Goal: Check status: Check status

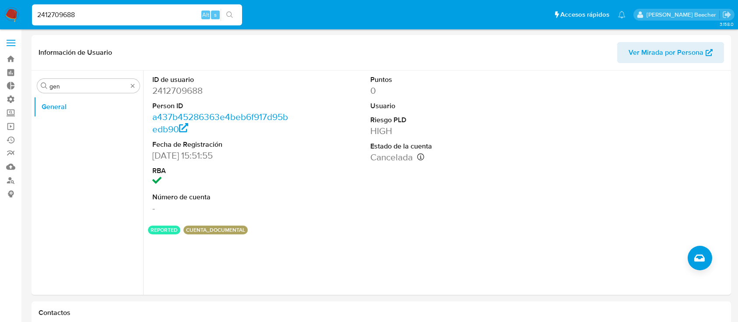
select select "10"
click at [170, 12] on input "2412709688" at bounding box center [137, 14] width 210 height 11
type input "201764338"
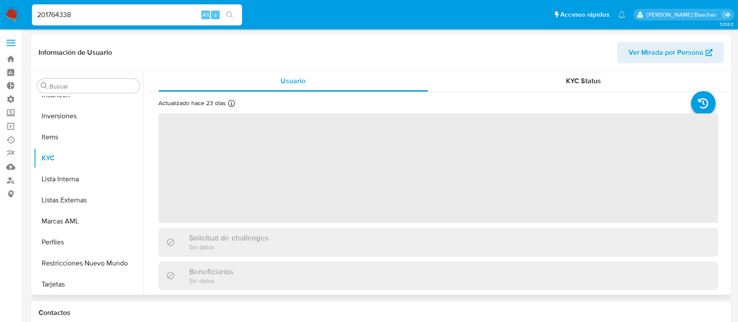
scroll to position [412, 0]
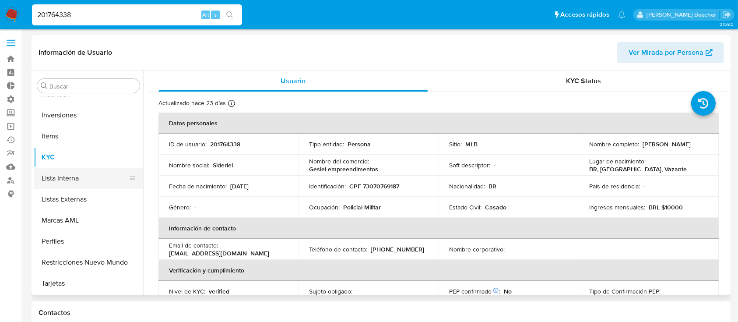
select select "10"
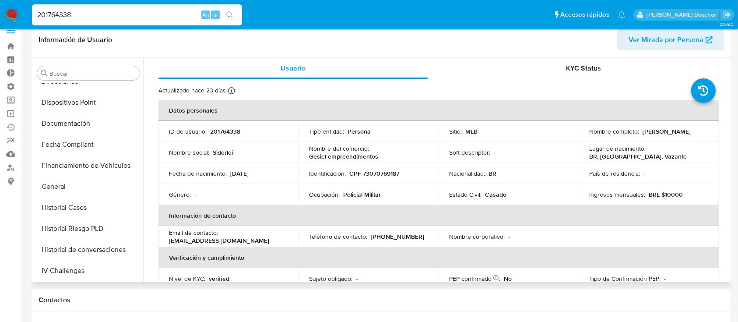
scroll to position [180, 0]
click at [79, 184] on button "General" at bounding box center [85, 187] width 102 height 21
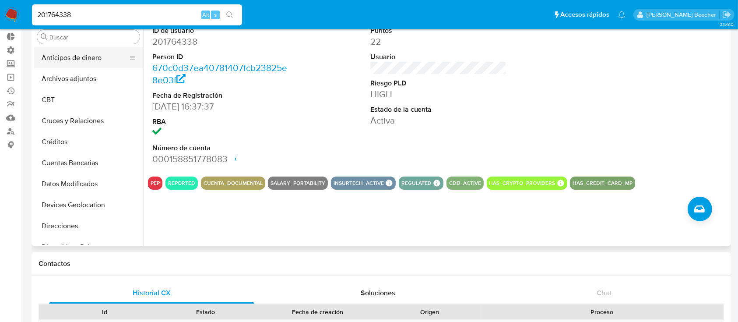
scroll to position [0, 0]
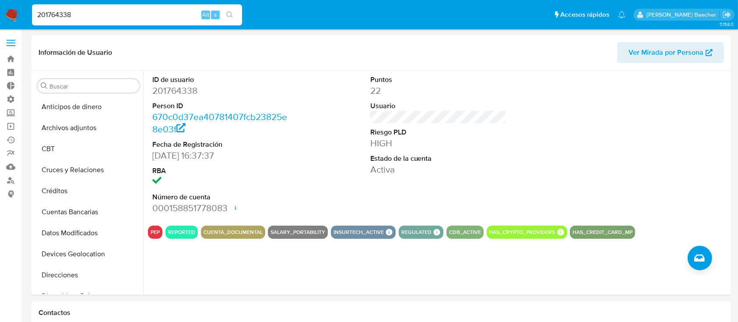
click at [13, 43] on span at bounding box center [11, 42] width 9 height 1
click at [0, 0] on input "checkbox" at bounding box center [0, 0] width 0 height 0
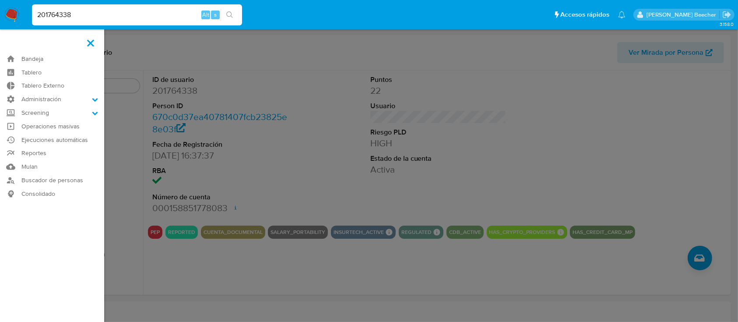
click at [7, 15] on img at bounding box center [11, 14] width 15 height 15
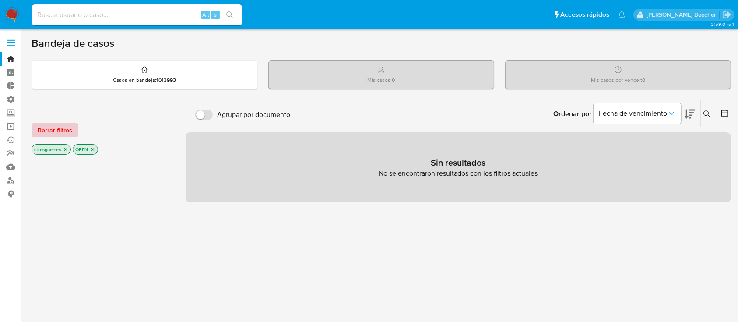
click at [61, 129] on span "Borrar filtros" at bounding box center [55, 130] width 35 height 12
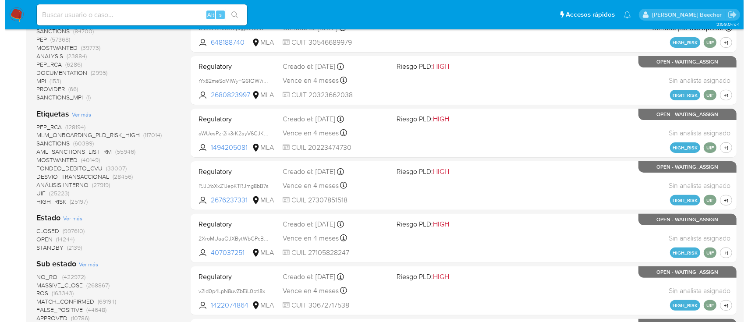
scroll to position [235, 0]
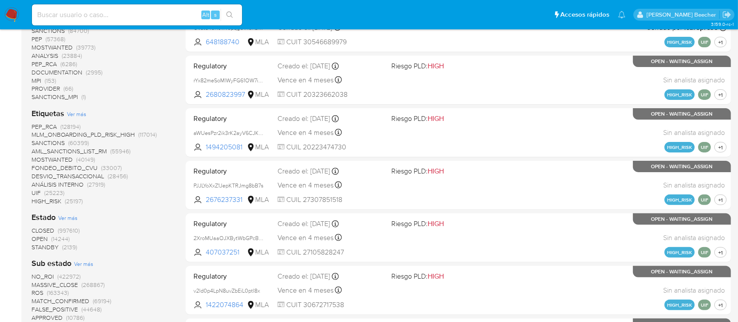
click at [80, 112] on span "Ver más" at bounding box center [76, 114] width 19 height 8
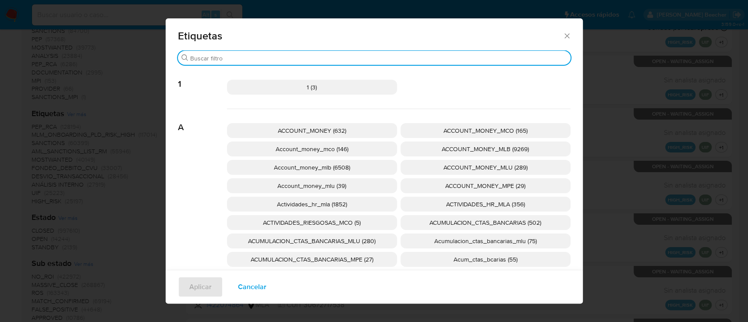
click at [329, 56] on input "Buscar" at bounding box center [378, 58] width 377 height 8
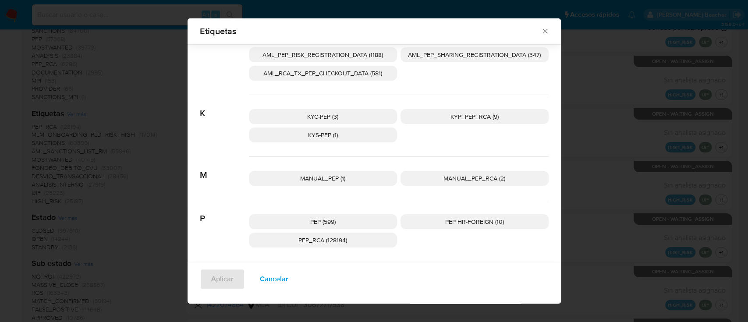
scroll to position [86, 0]
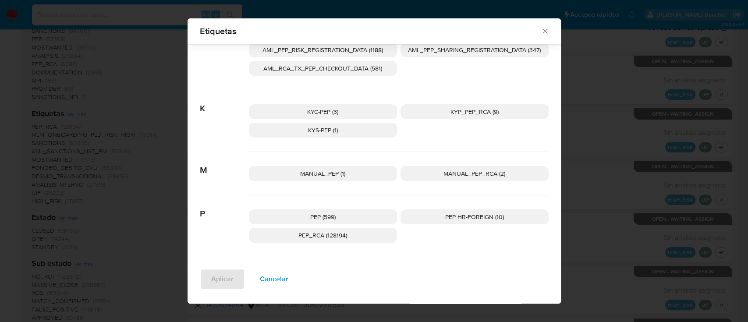
type input "pep"
click at [329, 214] on span "PEP (599)" at bounding box center [322, 216] width 25 height 9
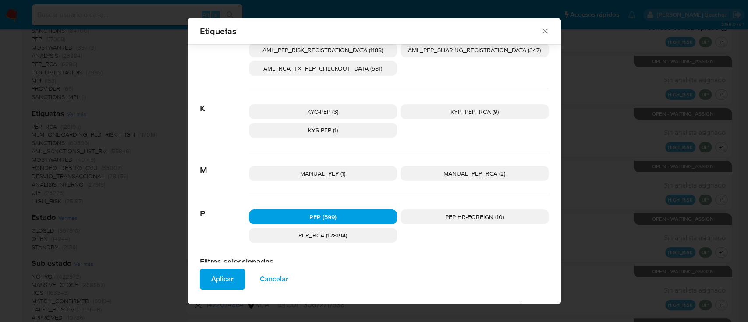
click at [217, 279] on span "Aplicar" at bounding box center [222, 278] width 22 height 19
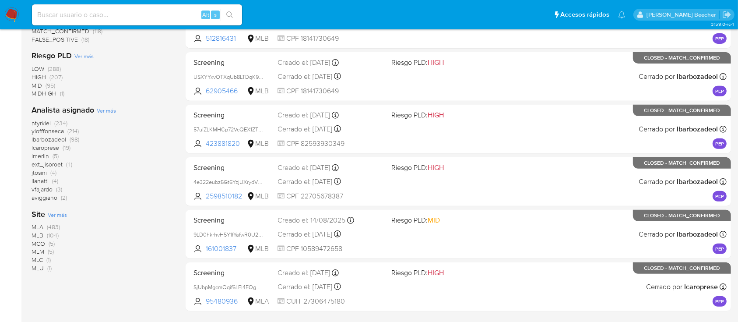
scroll to position [401, 0]
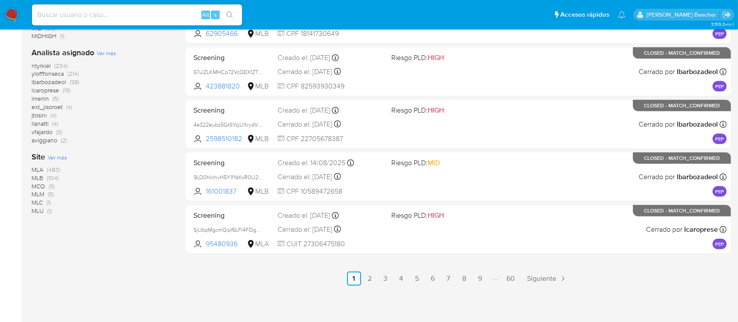
click at [38, 174] on span "MLB" at bounding box center [38, 177] width 12 height 9
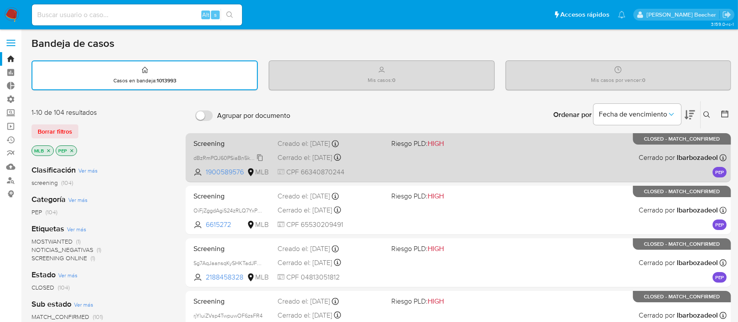
click at [245, 154] on span "dBzRmPQJ60PSiaBn5kUUvvSY" at bounding box center [232, 157] width 76 height 10
click at [215, 138] on span "Screening" at bounding box center [232, 142] width 77 height 11
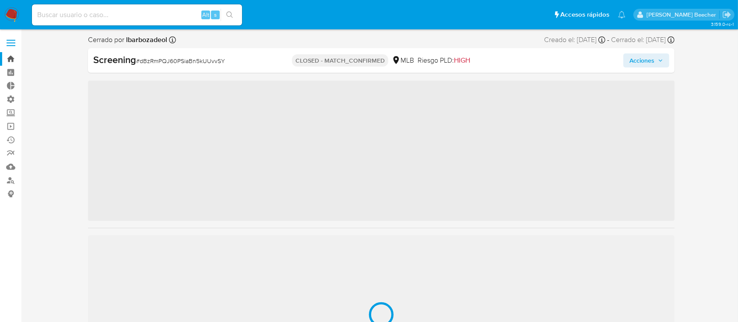
scroll to position [412, 0]
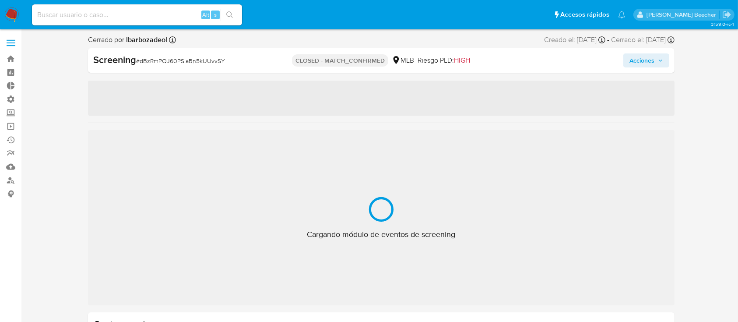
select select "10"
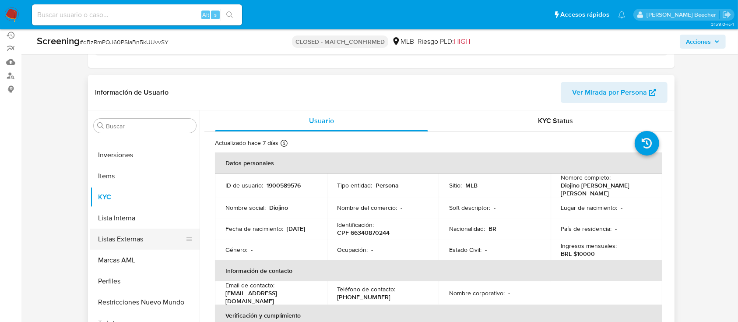
scroll to position [149, 0]
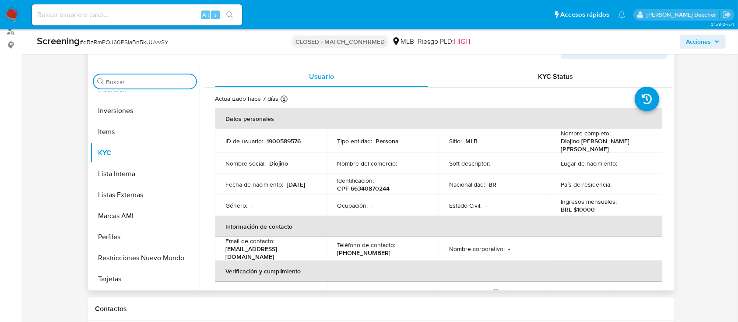
click at [133, 83] on input "Buscar" at bounding box center [149, 82] width 87 height 8
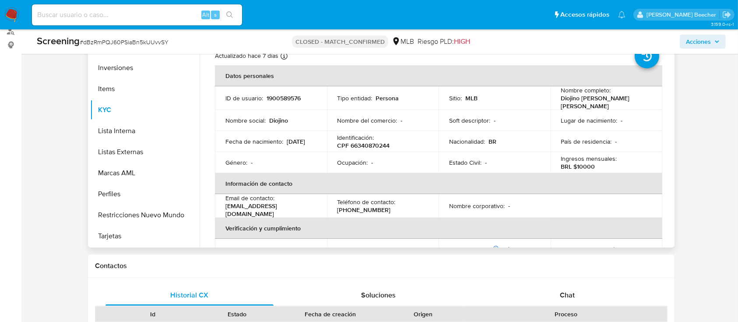
scroll to position [0, 0]
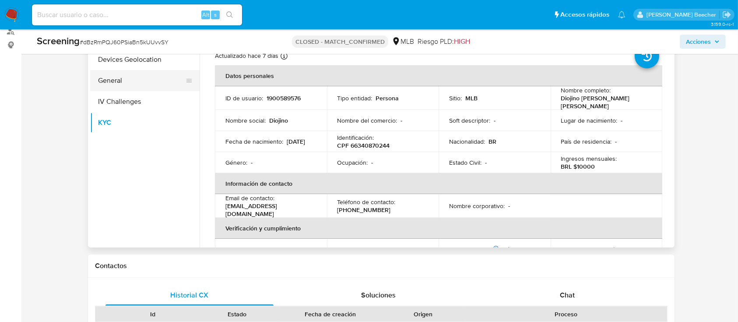
type input "ge"
drag, startPoint x: 124, startPoint y: 86, endPoint x: 180, endPoint y: 90, distance: 56.7
click at [124, 85] on button "General" at bounding box center [144, 80] width 109 height 21
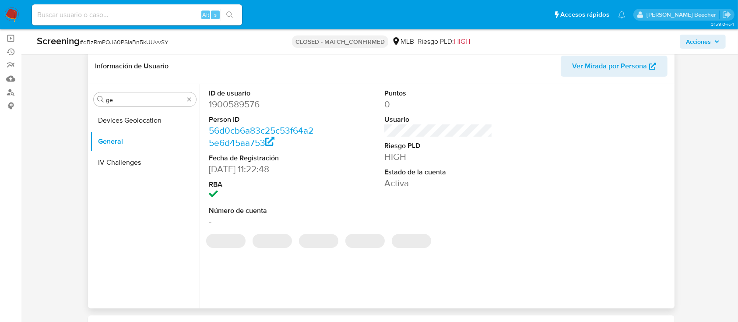
scroll to position [84, 0]
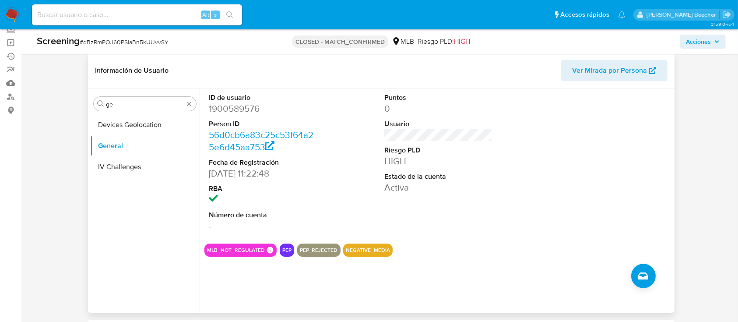
click at [244, 112] on dd "1900589576" at bounding box center [263, 108] width 108 height 12
copy dd "1900589576"
